Goal: Navigation & Orientation: Find specific page/section

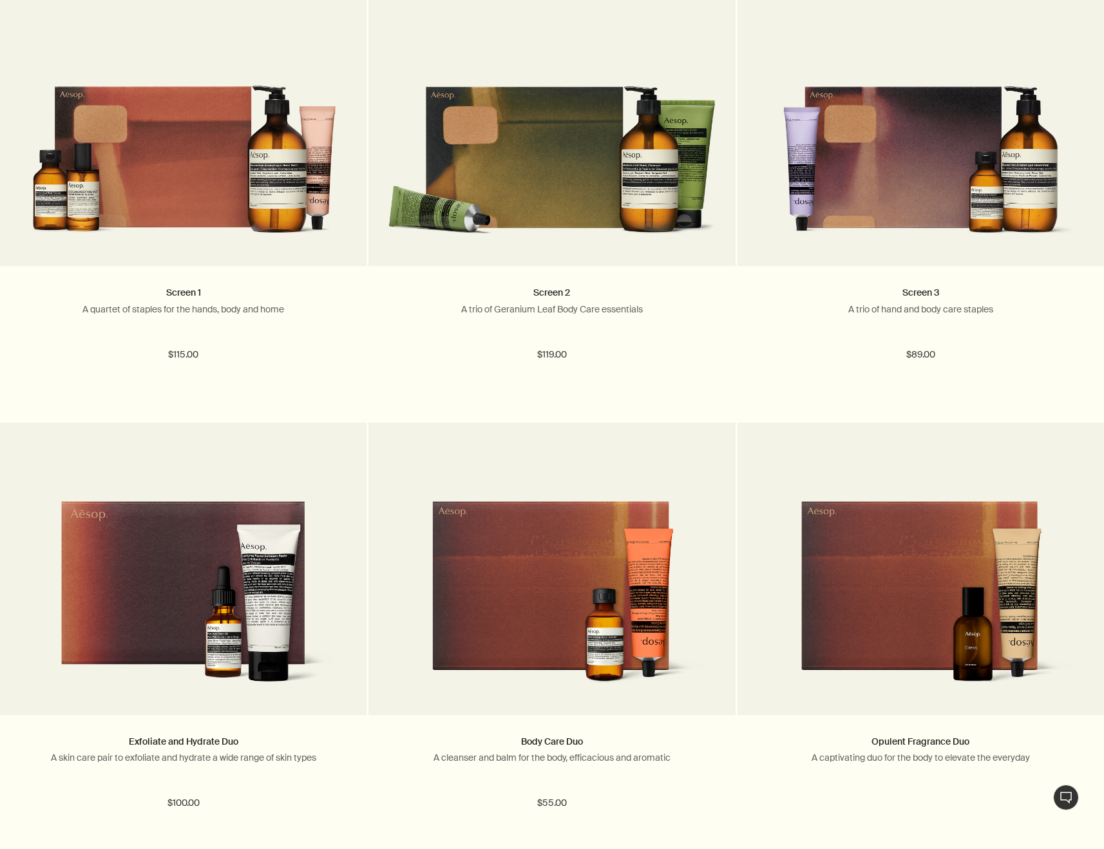
scroll to position [887, 0]
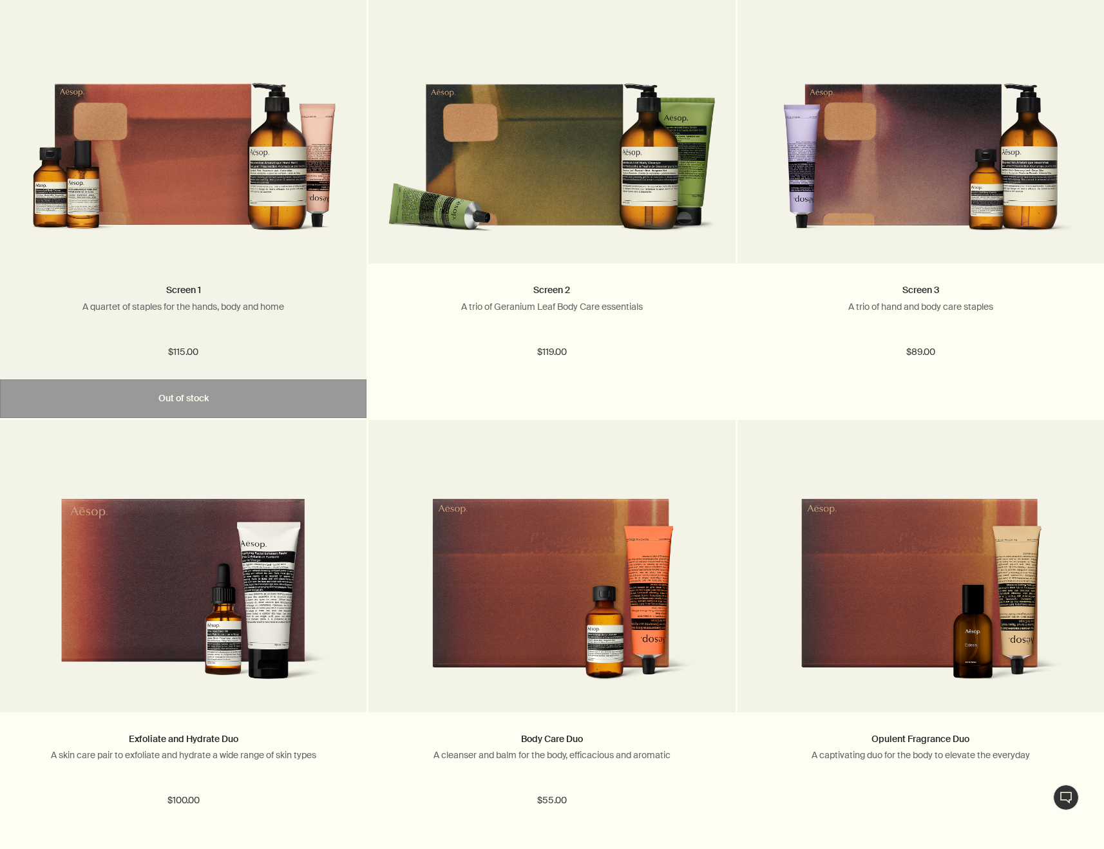
click at [156, 209] on img at bounding box center [183, 144] width 328 height 199
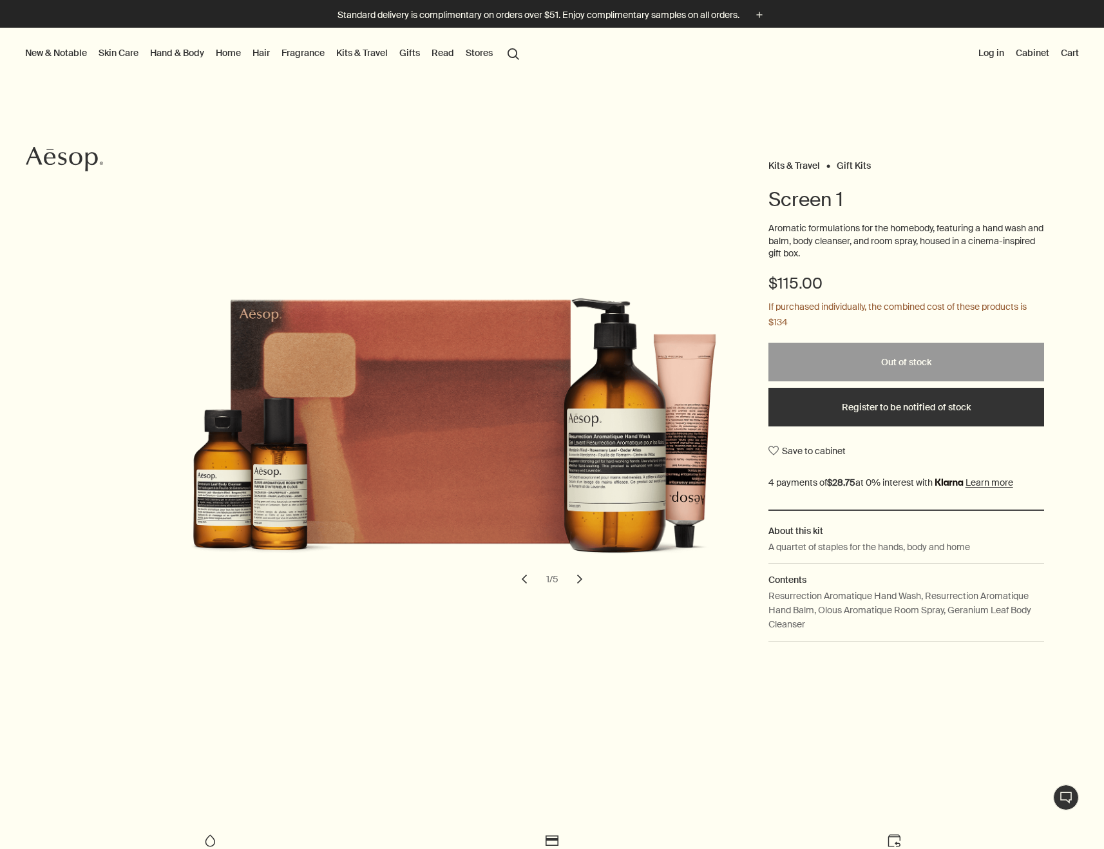
click at [582, 577] on button "chevron" at bounding box center [580, 579] width 28 height 28
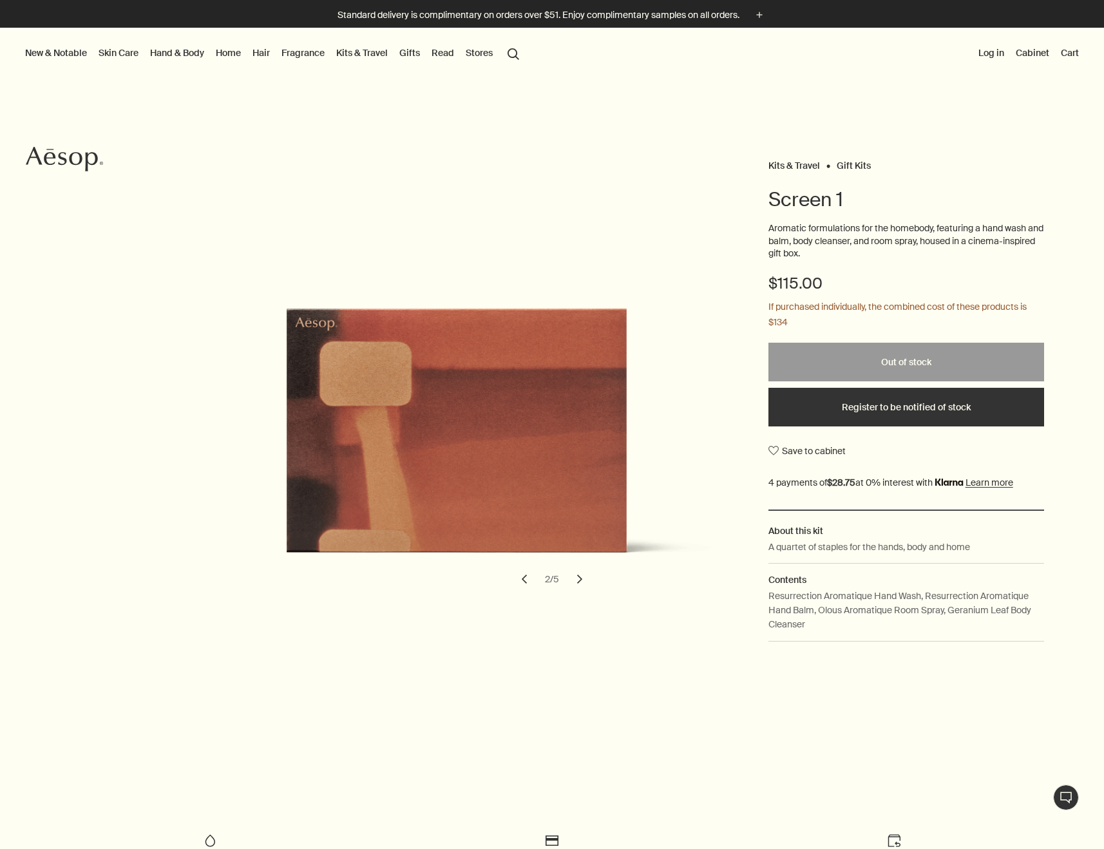
click at [582, 577] on button "chevron" at bounding box center [580, 579] width 28 height 28
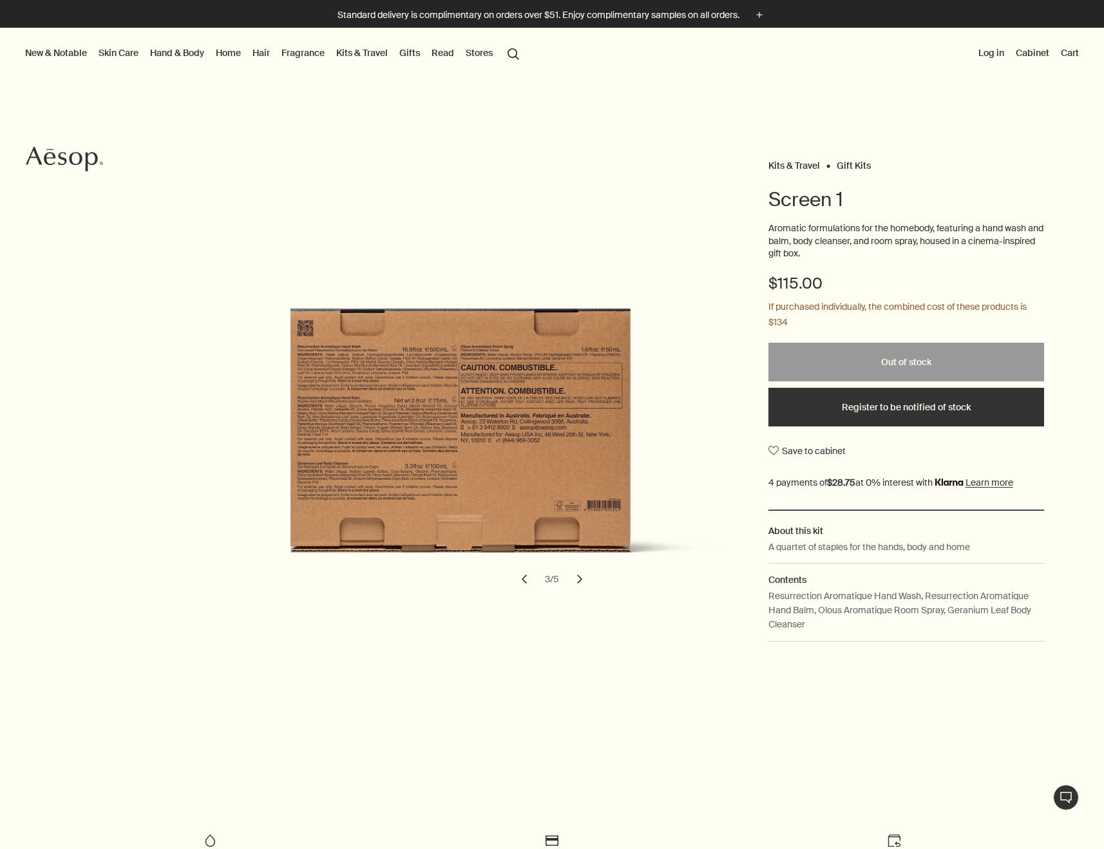
click at [582, 577] on button "chevron" at bounding box center [580, 579] width 28 height 28
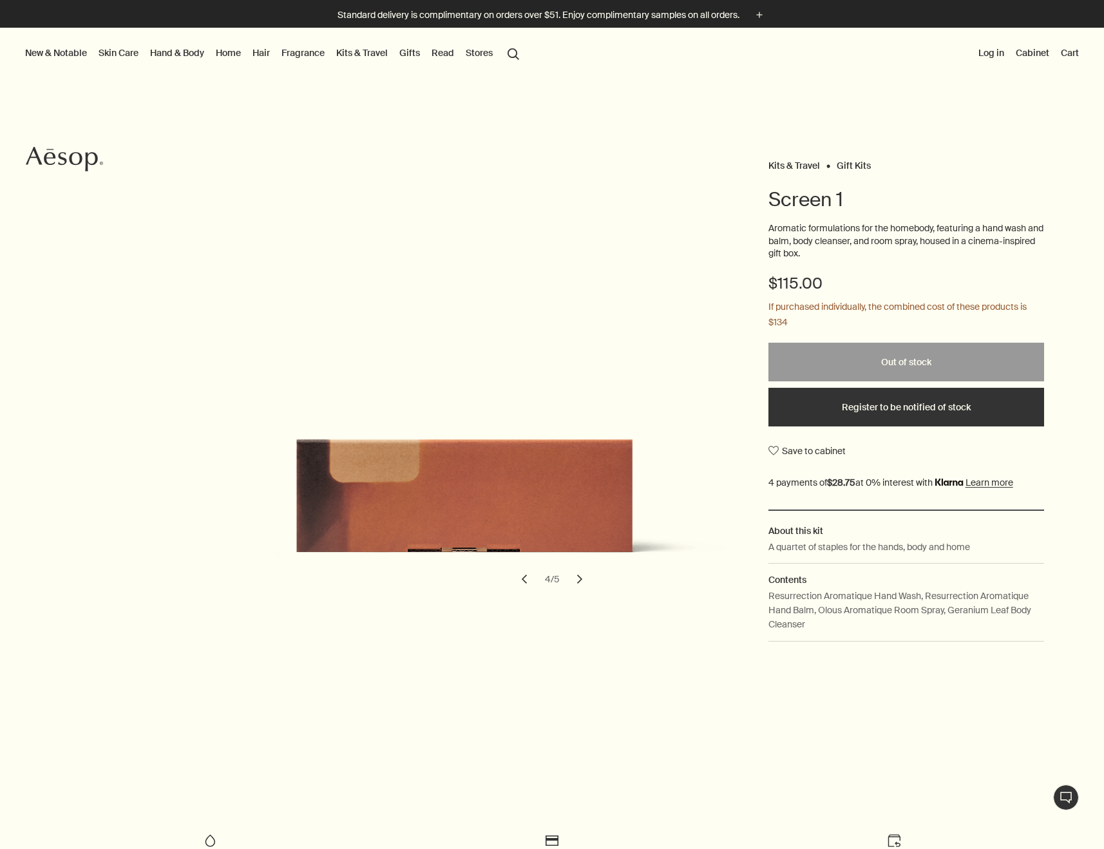
click at [582, 577] on button "chevron" at bounding box center [580, 579] width 28 height 28
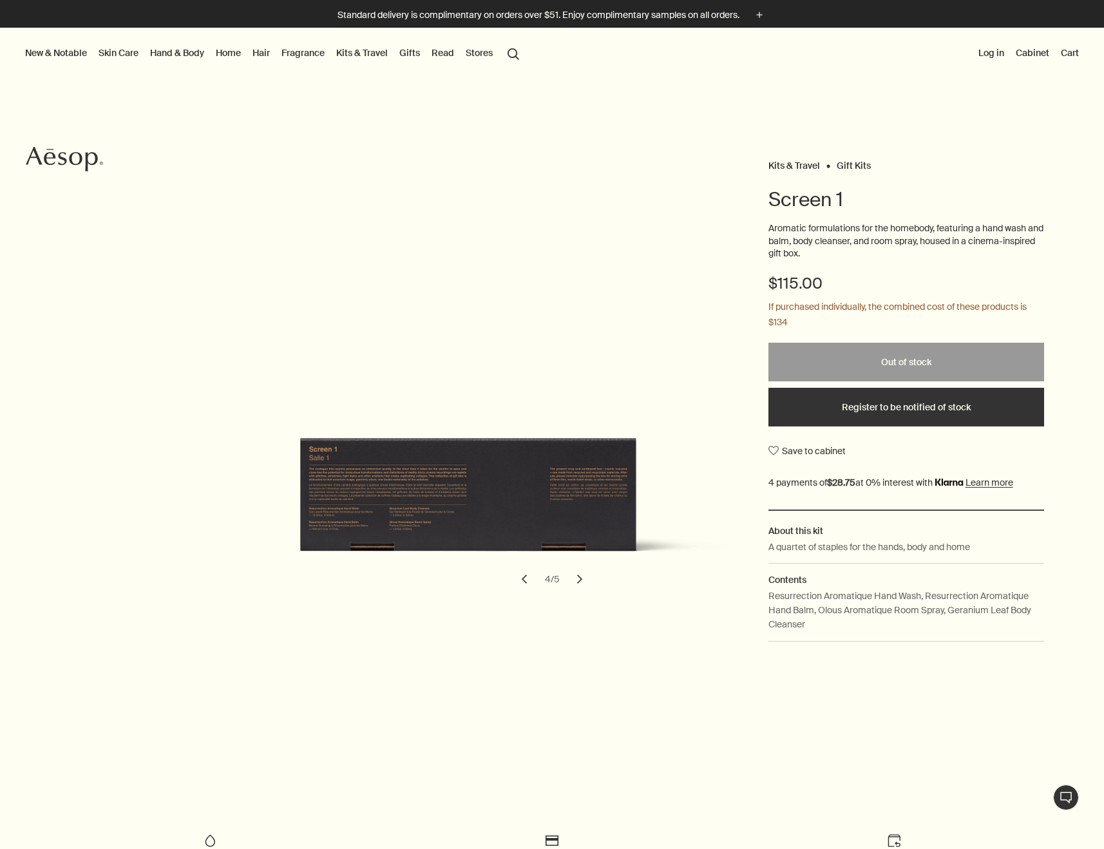
click at [582, 577] on button "chevron" at bounding box center [580, 579] width 28 height 28
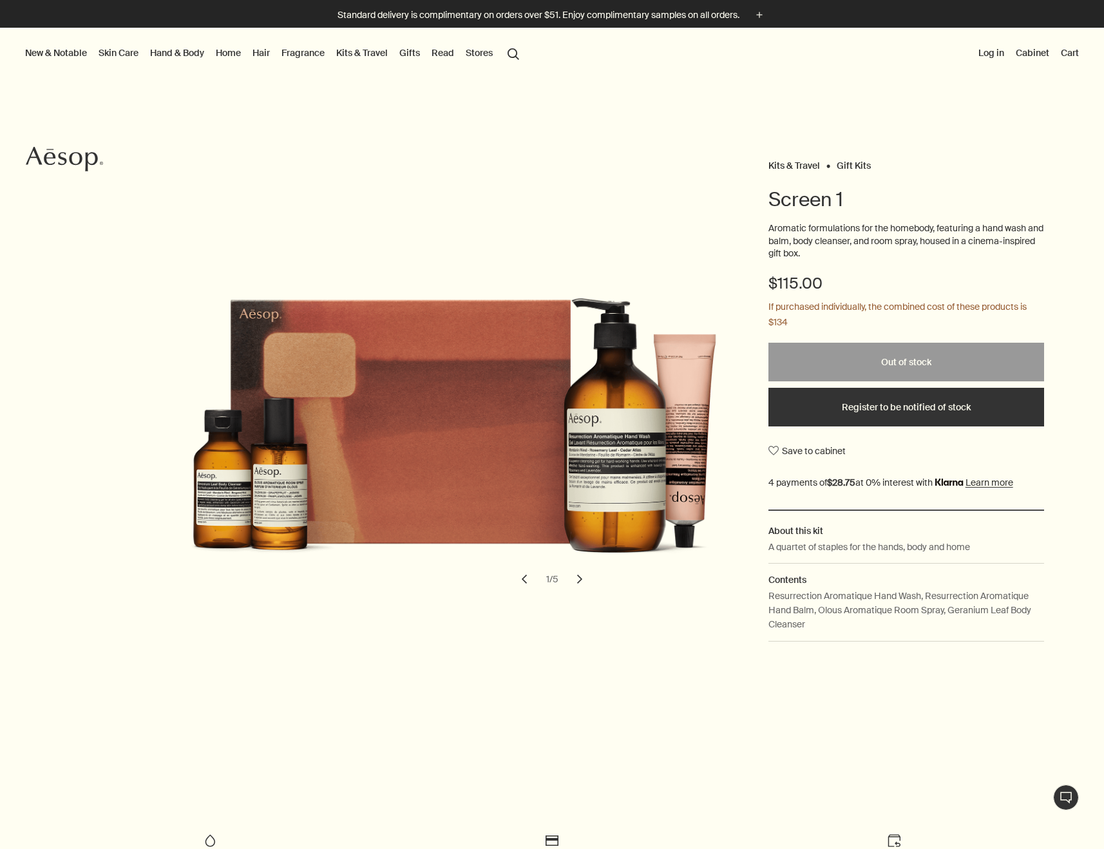
click at [367, 55] on link "Kits & Travel" at bounding box center [362, 52] width 57 height 17
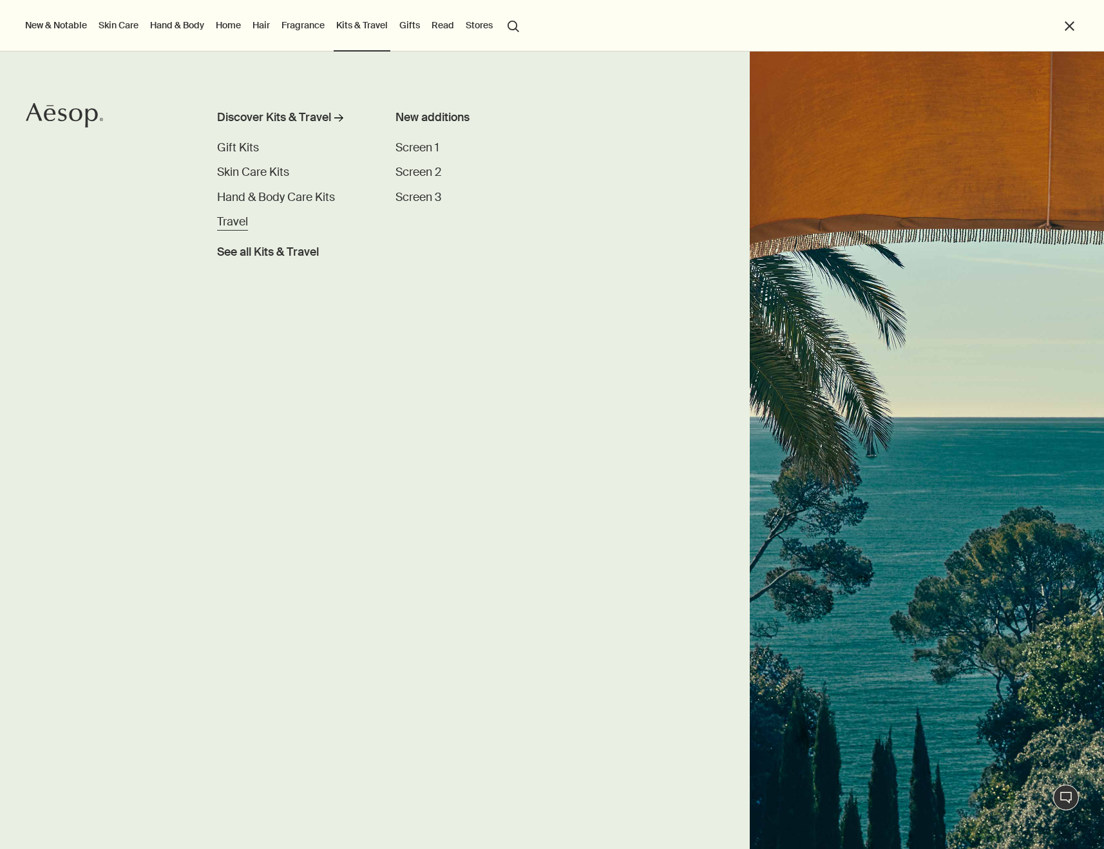
click at [233, 219] on span "Travel" at bounding box center [232, 222] width 31 height 15
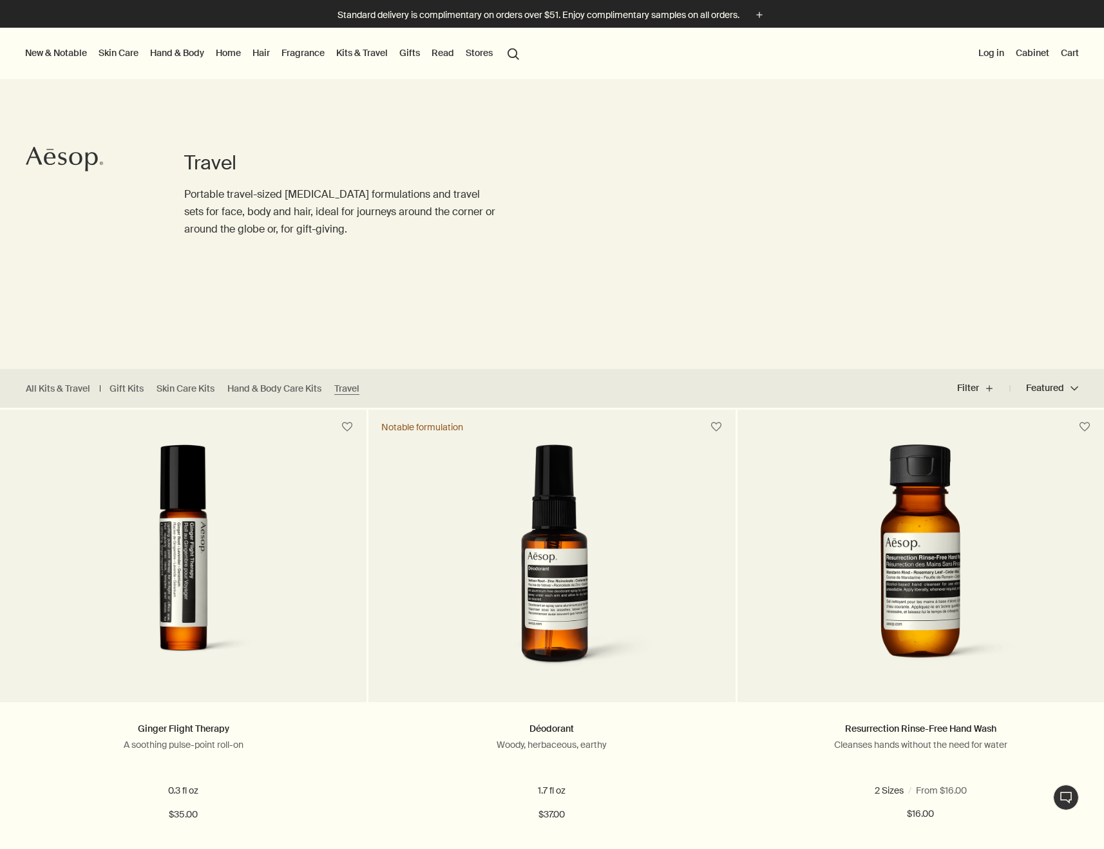
click at [445, 49] on link "Read" at bounding box center [443, 52] width 28 height 17
